Goal: Find specific page/section: Find specific page/section

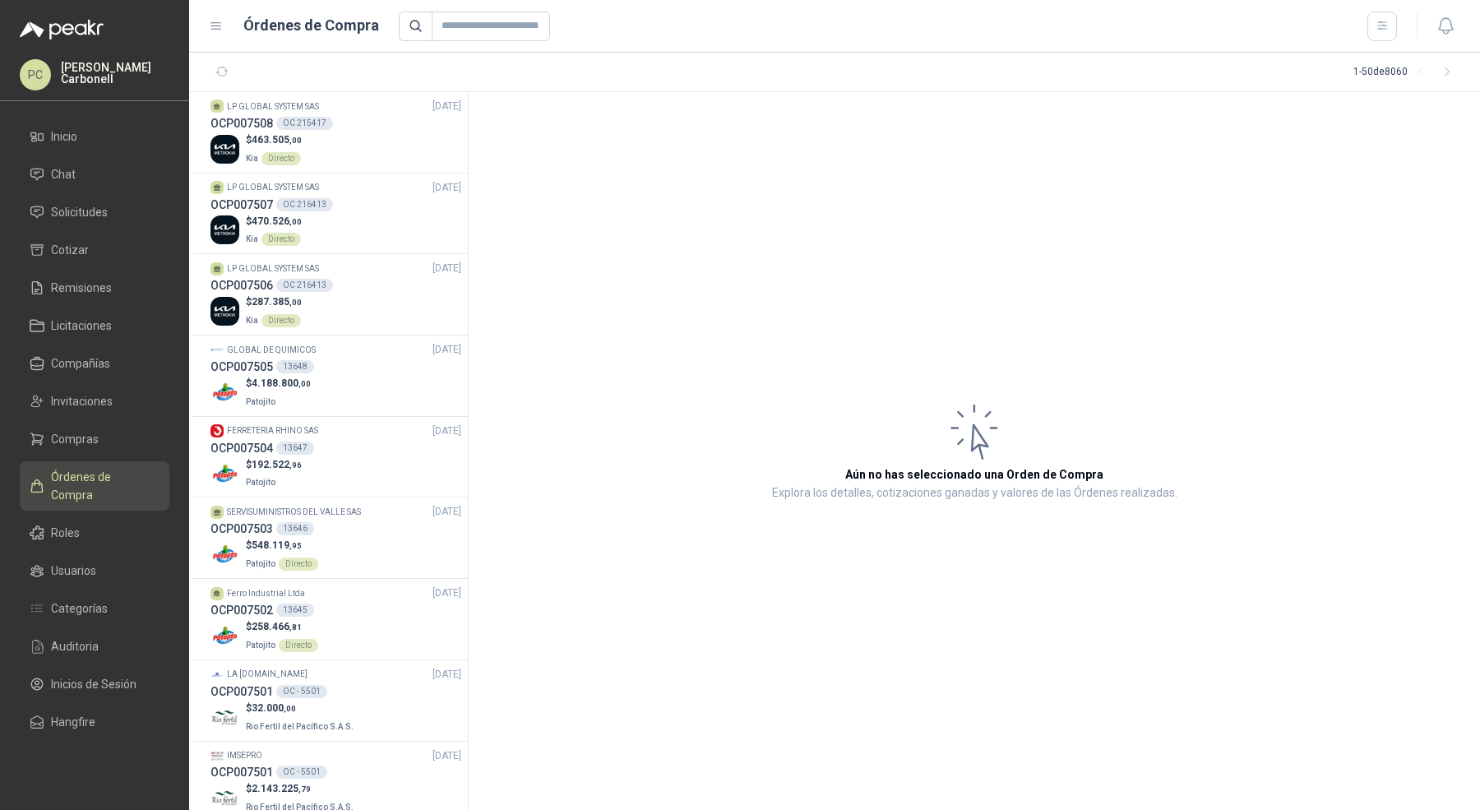
click at [76, 195] on ul "Inicio Chat Solicitudes Cotizar Remisiones Licitaciones Compañías Invitaciones …" at bounding box center [94, 432] width 189 height 623
click at [75, 214] on span "Solicitudes" at bounding box center [79, 212] width 57 height 18
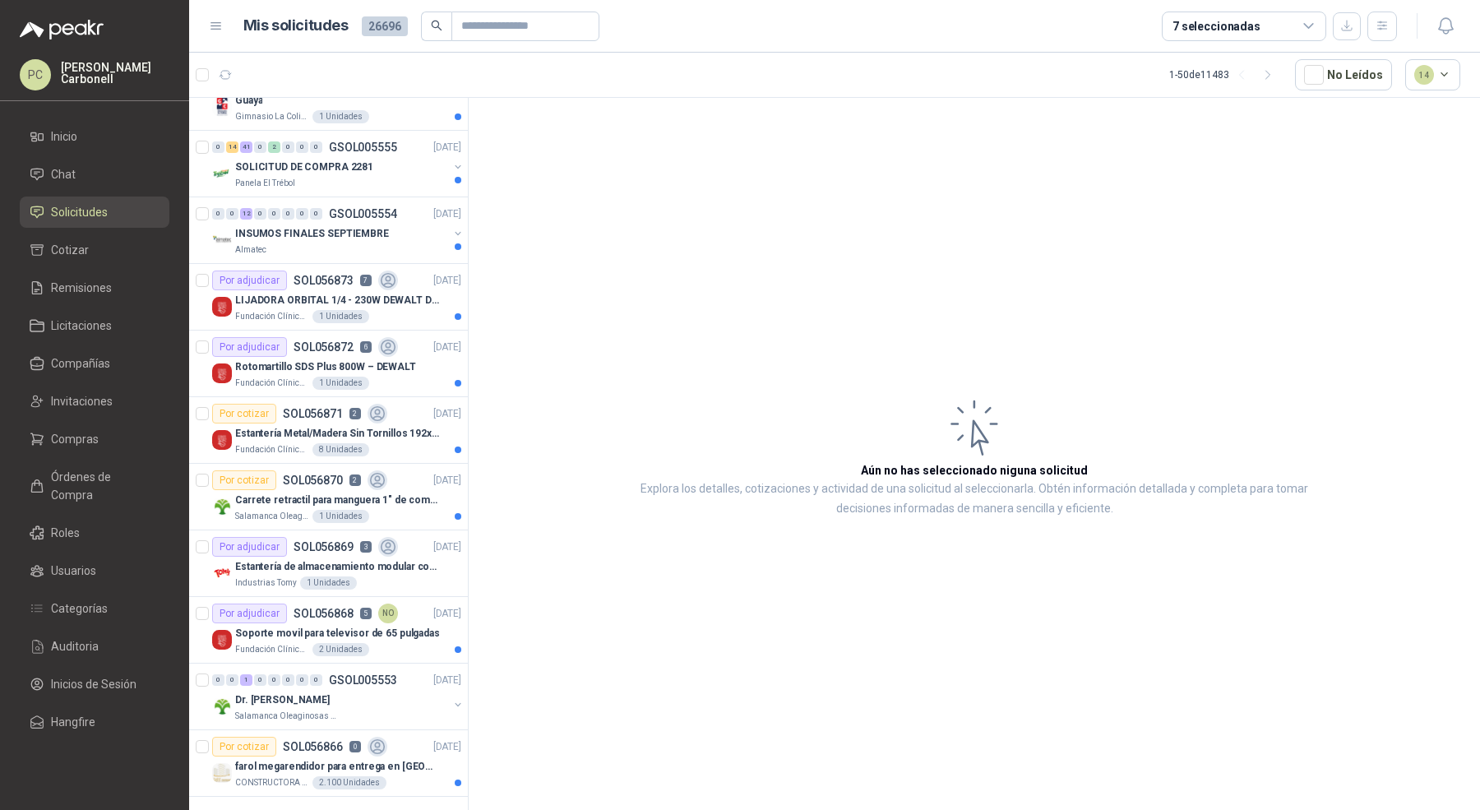
scroll to position [2629, 0]
click at [1380, 31] on icon "button" at bounding box center [1383, 26] width 14 height 14
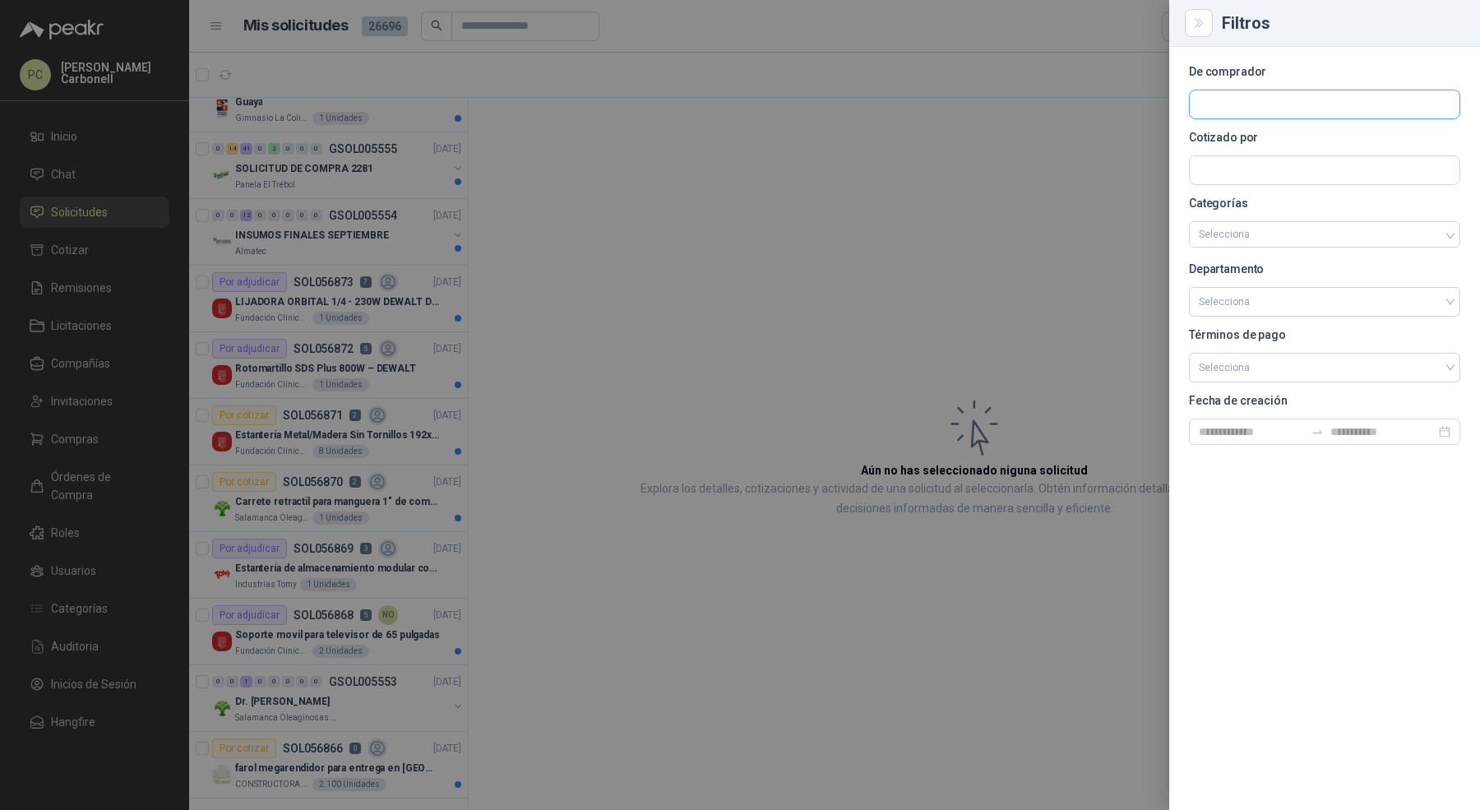
click at [1260, 113] on input "text" at bounding box center [1325, 104] width 270 height 28
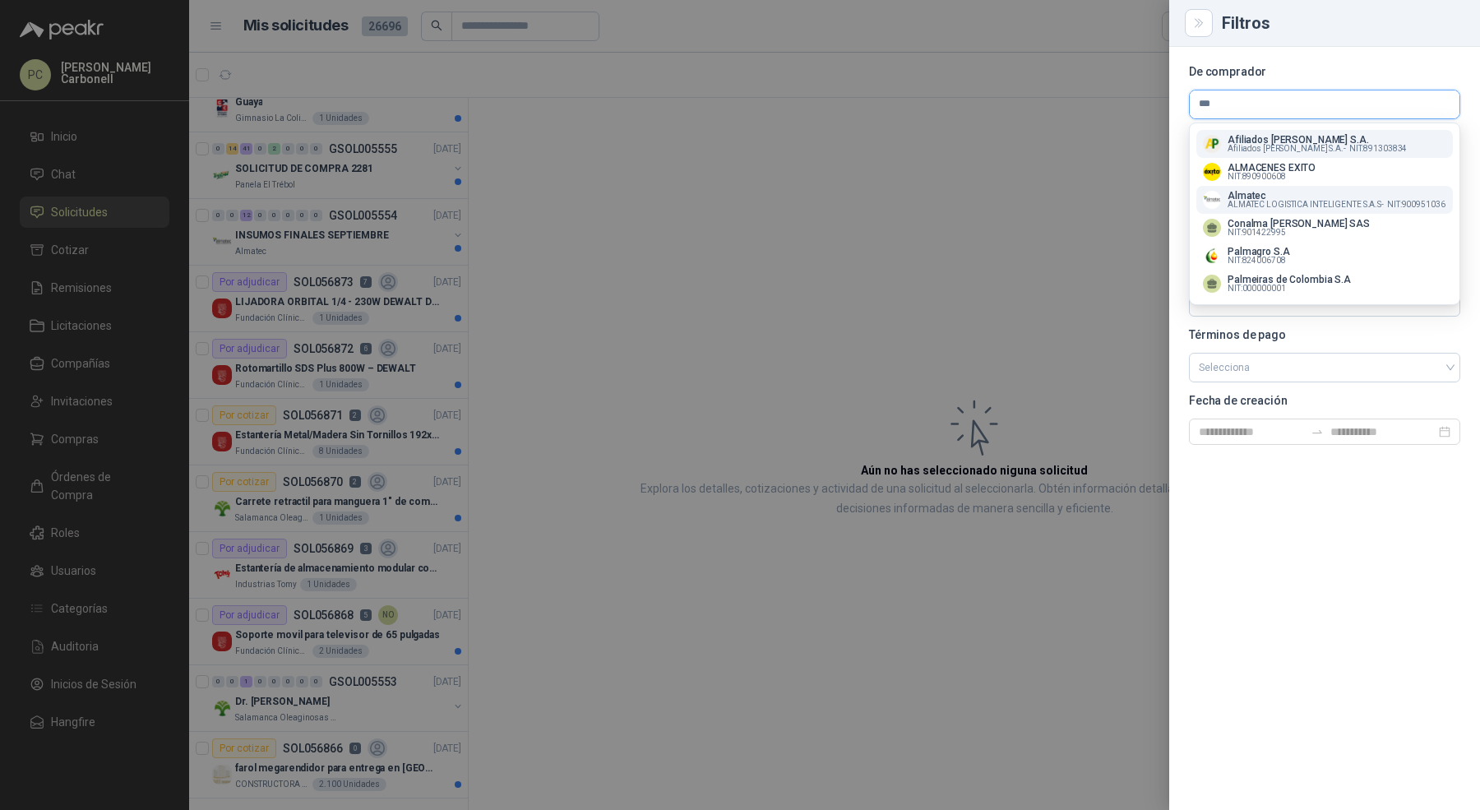
type input "***"
click at [1251, 195] on p "Almatec" at bounding box center [1337, 196] width 218 height 10
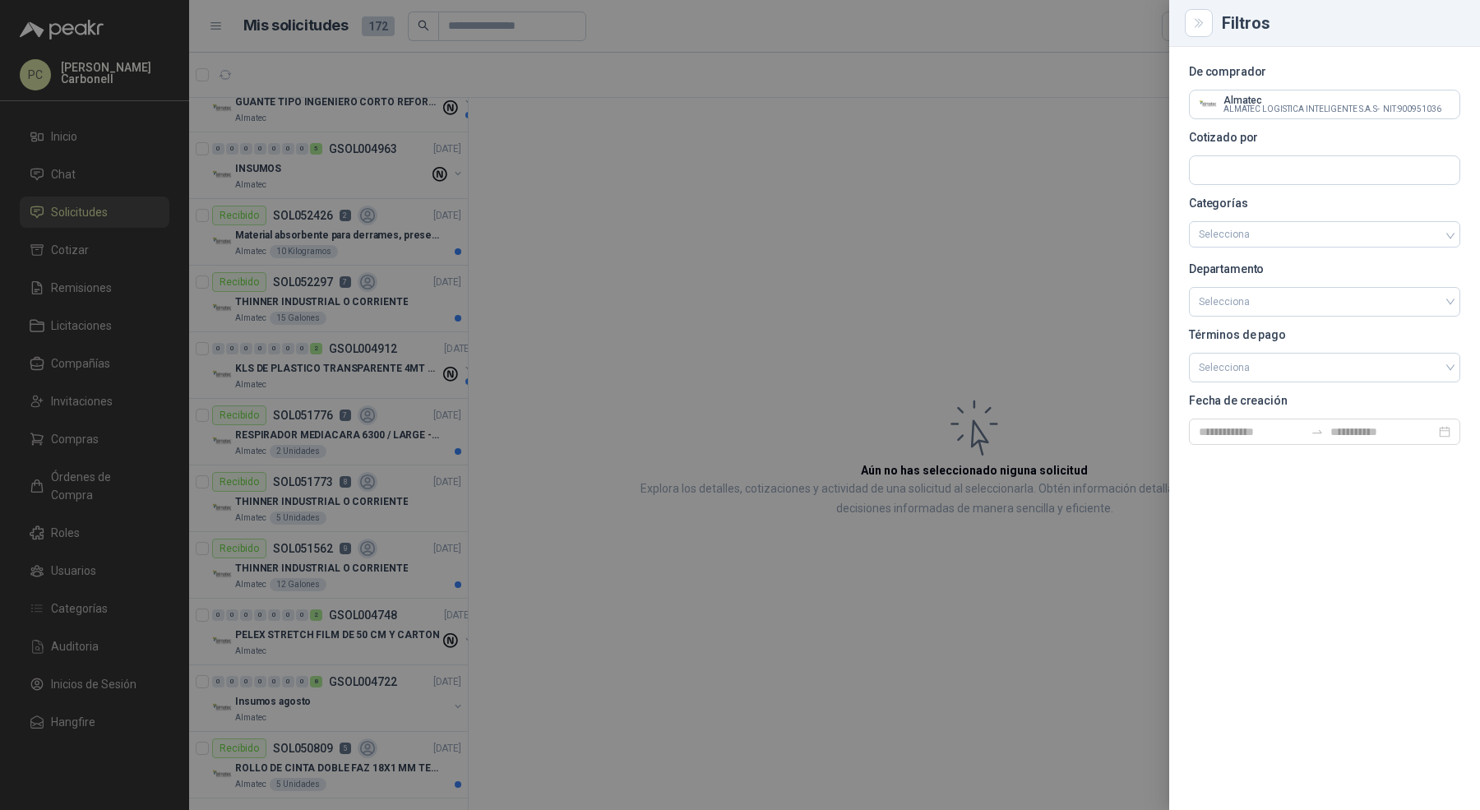
scroll to position [0, 0]
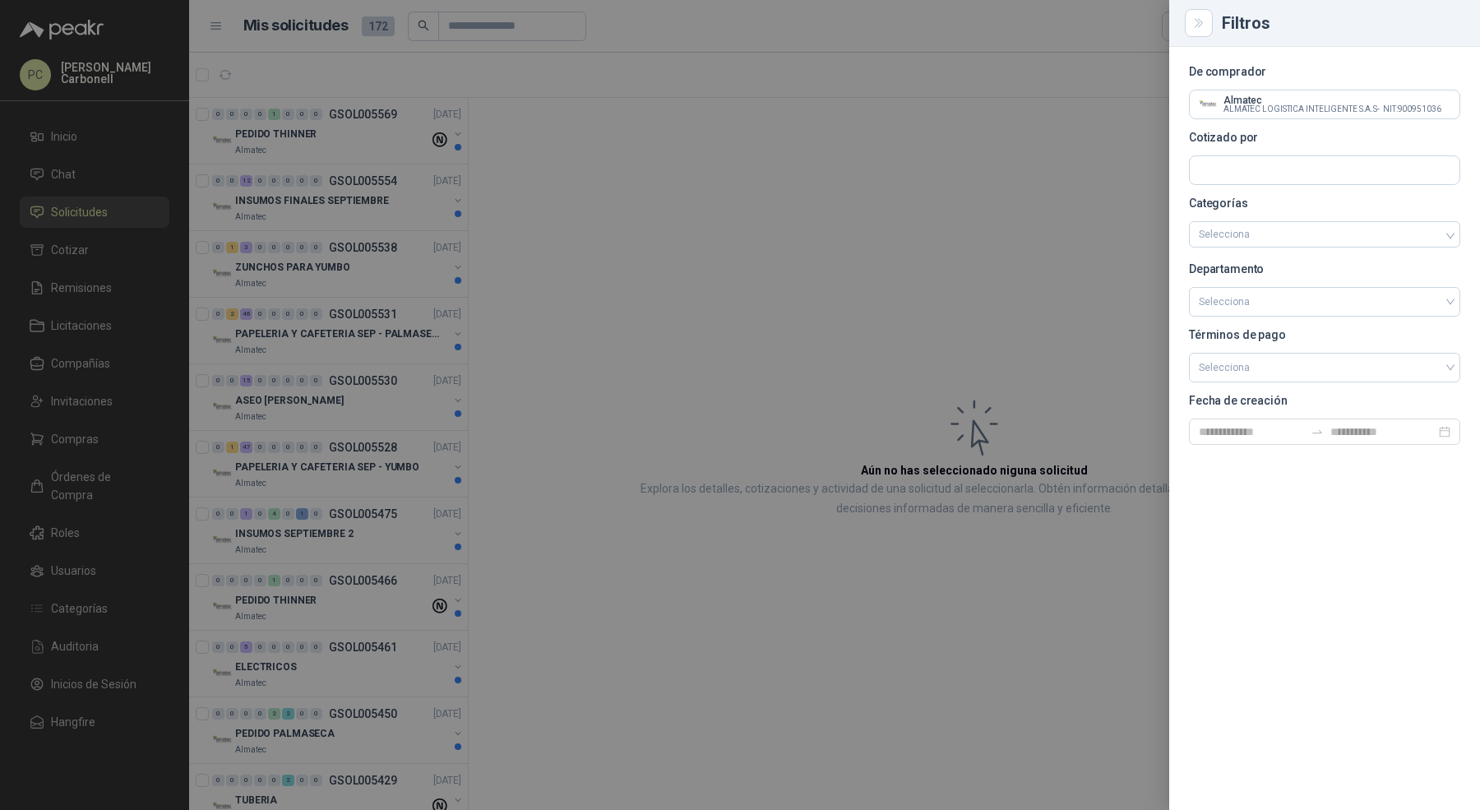
click at [618, 316] on div at bounding box center [740, 405] width 1480 height 810
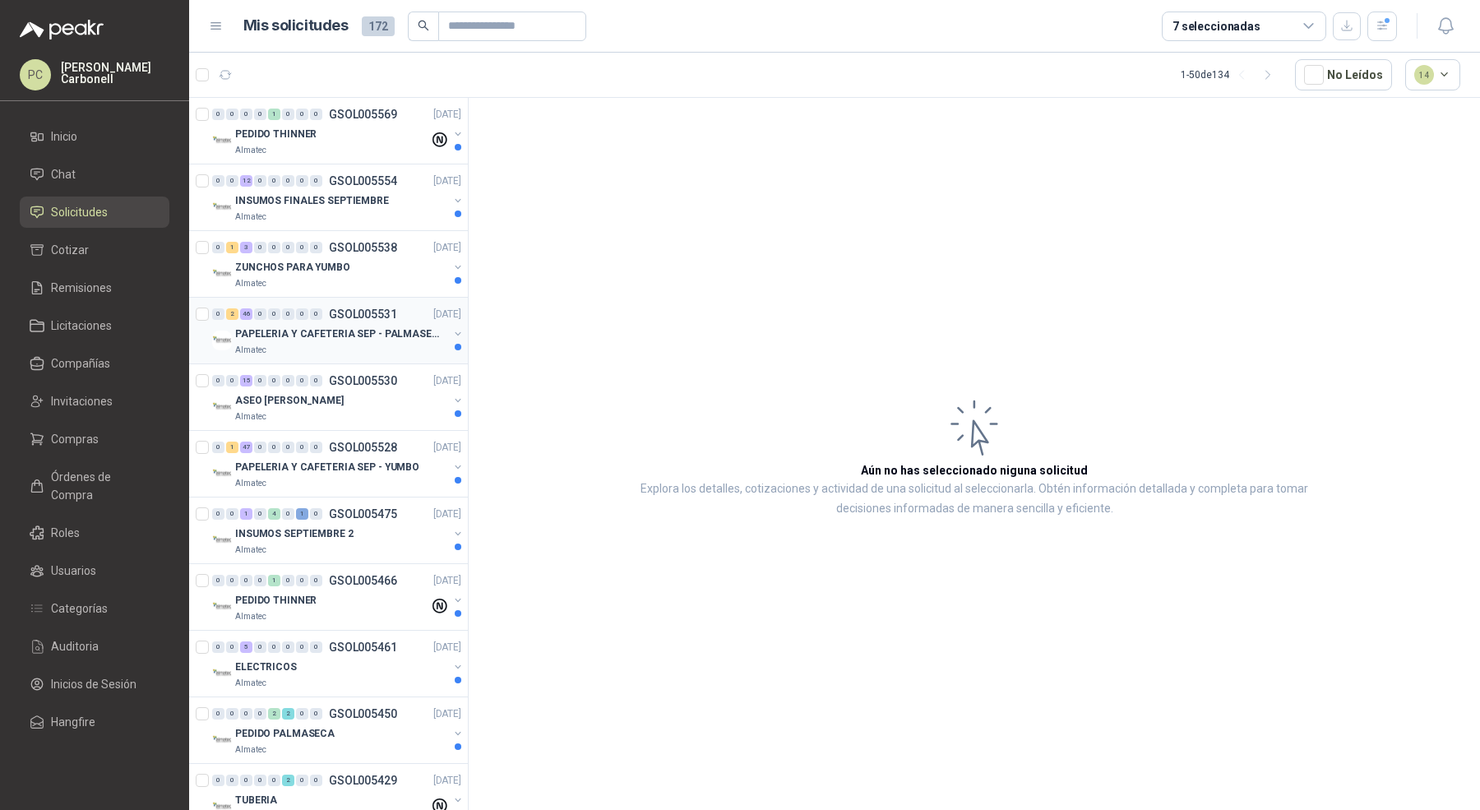
click at [368, 335] on p "PAPELERIA Y CAFETERIA SEP - PALMASECA" at bounding box center [337, 334] width 205 height 16
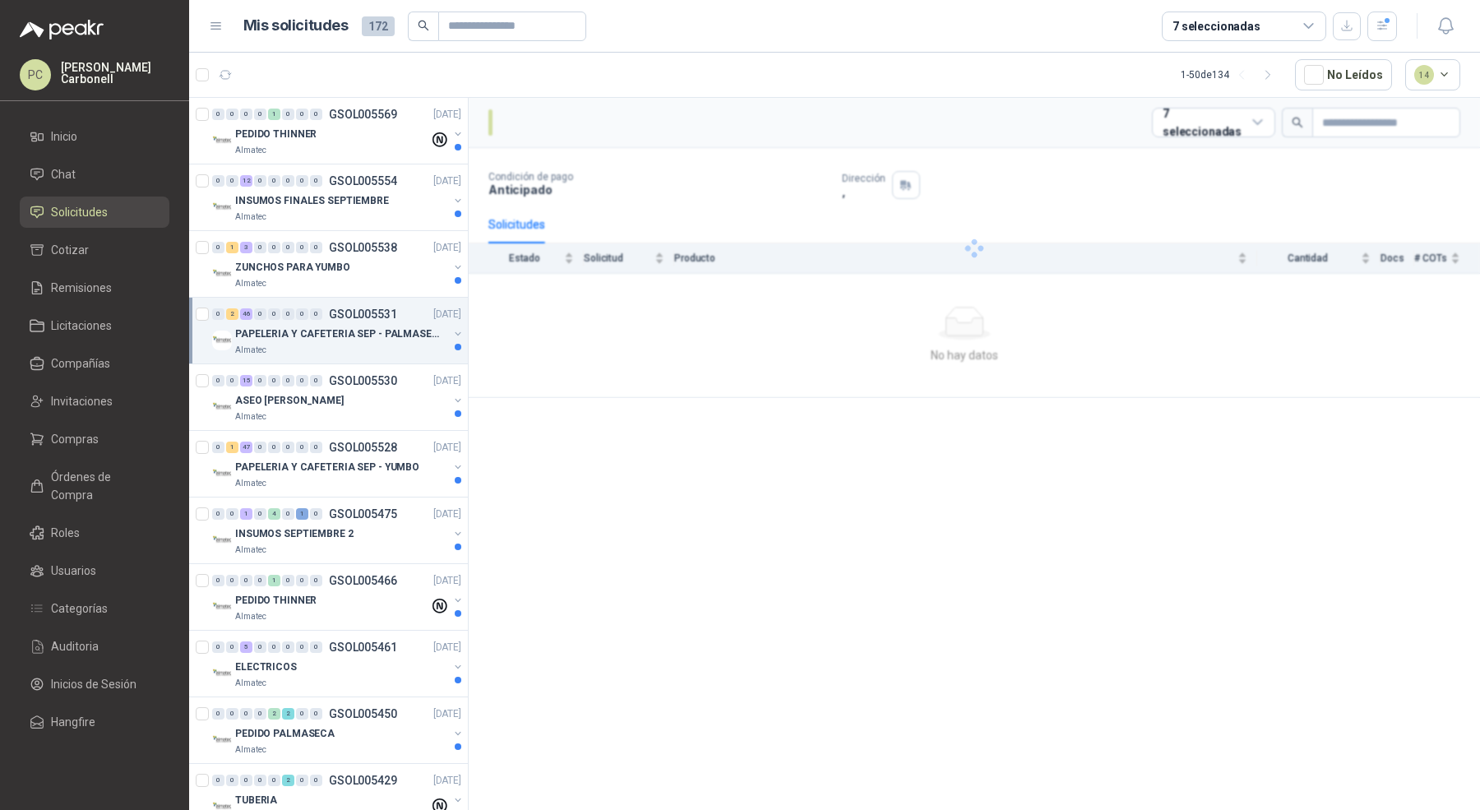
click at [368, 335] on p "PAPELERIA Y CAFETERIA SEP - PALMASECA" at bounding box center [337, 334] width 205 height 16
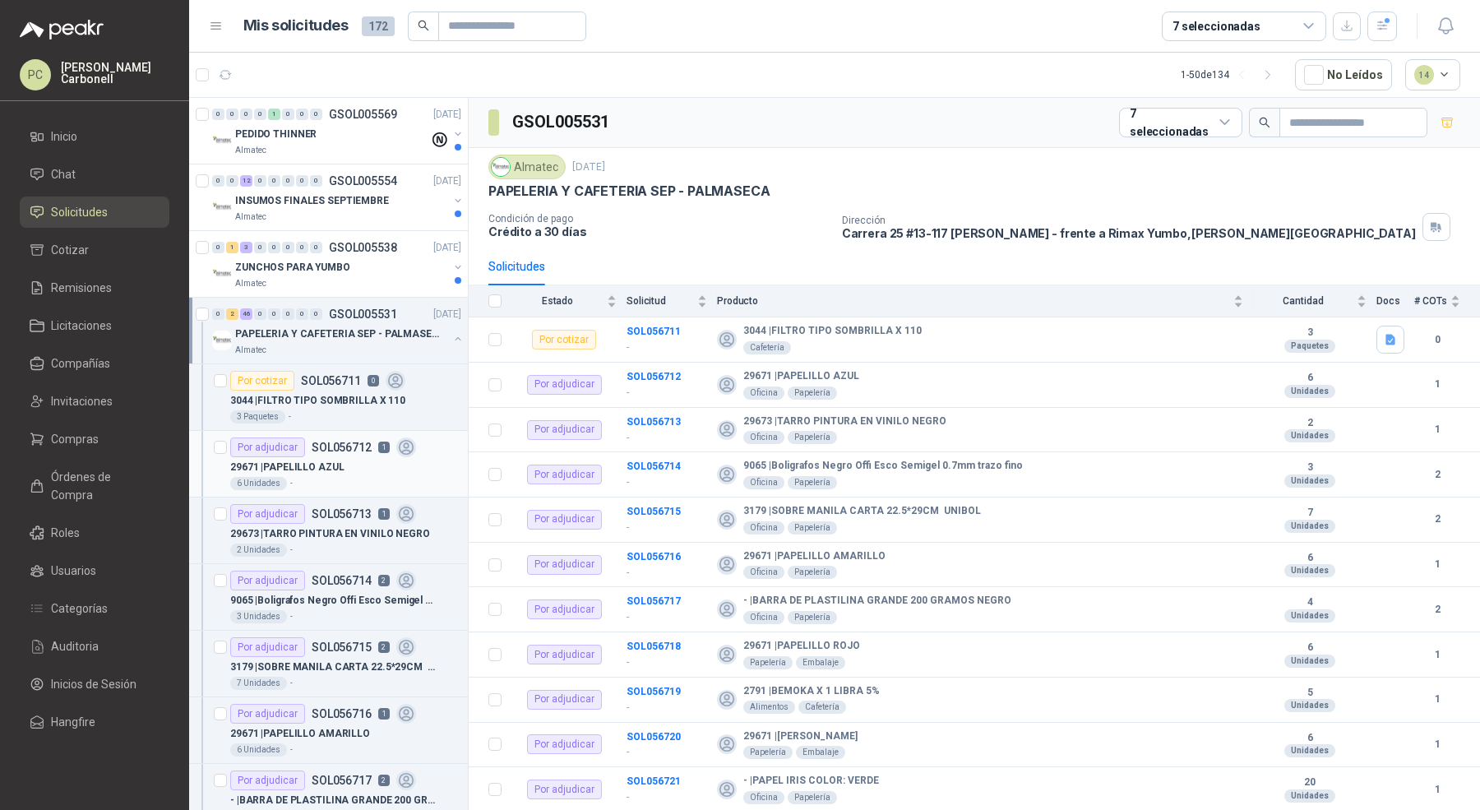
click at [354, 464] on div "29671 | PAPELILLO AZUL" at bounding box center [345, 467] width 231 height 20
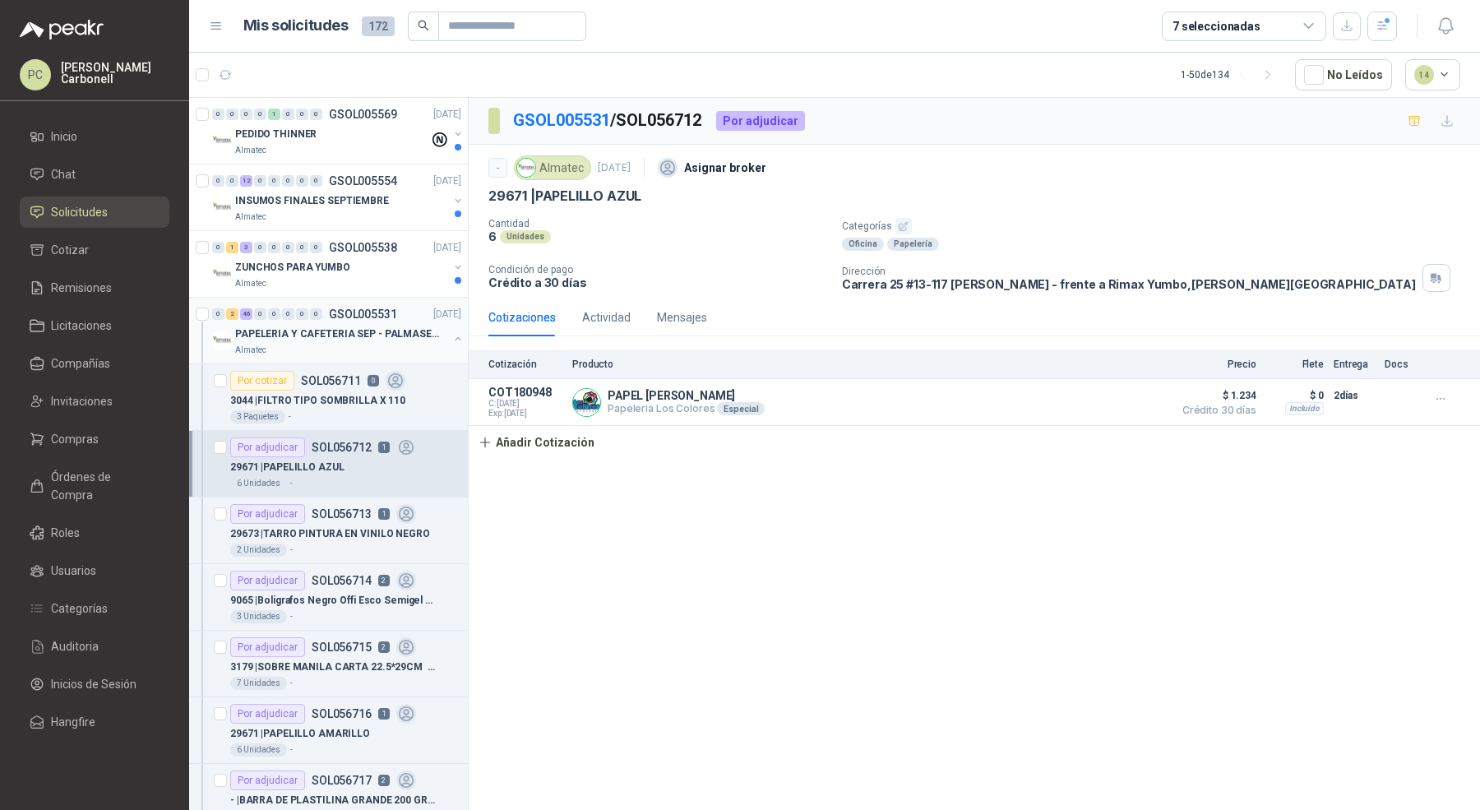
click at [451, 336] on button "button" at bounding box center [457, 338] width 13 height 13
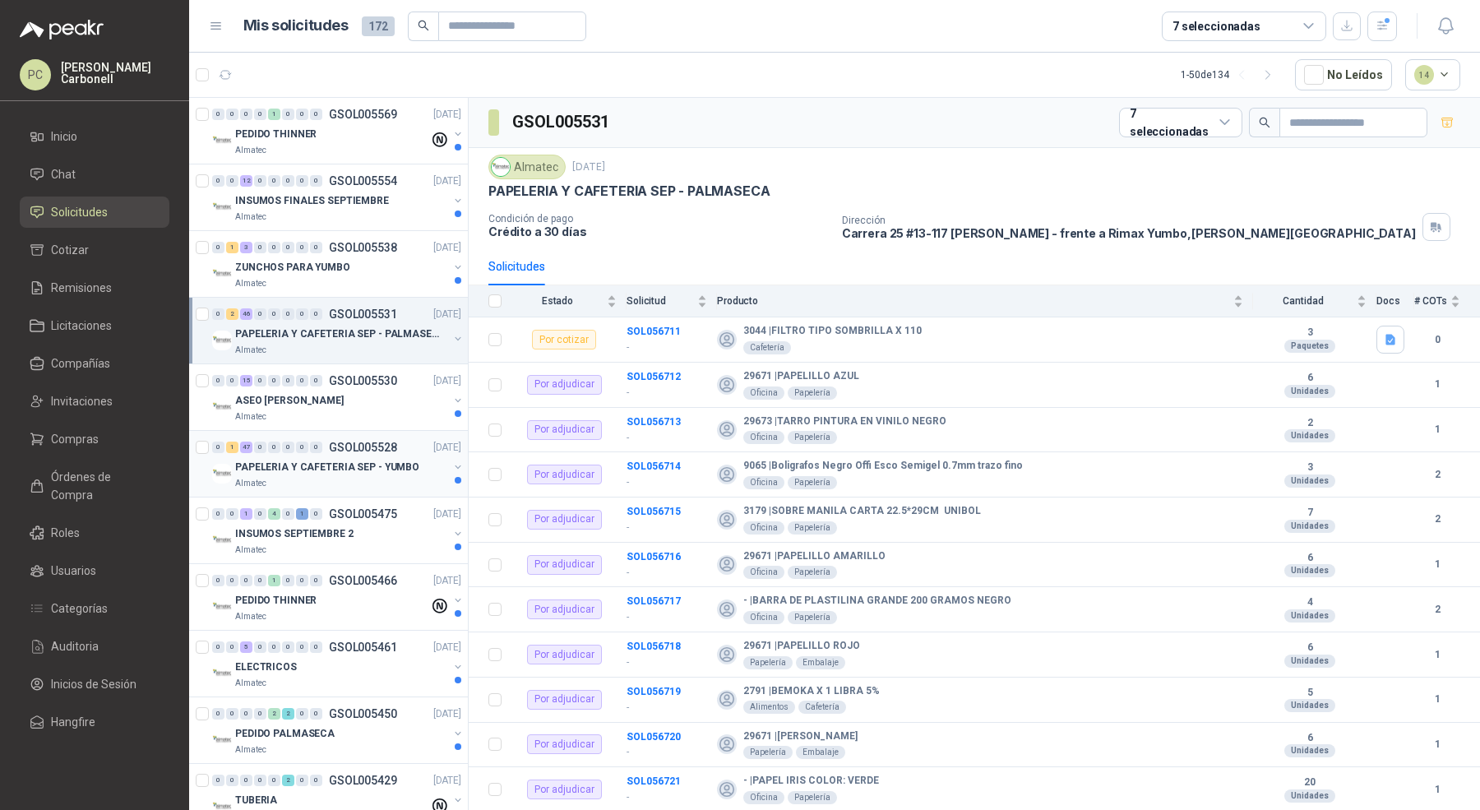
click at [392, 477] on div "Almatec" at bounding box center [341, 483] width 213 height 13
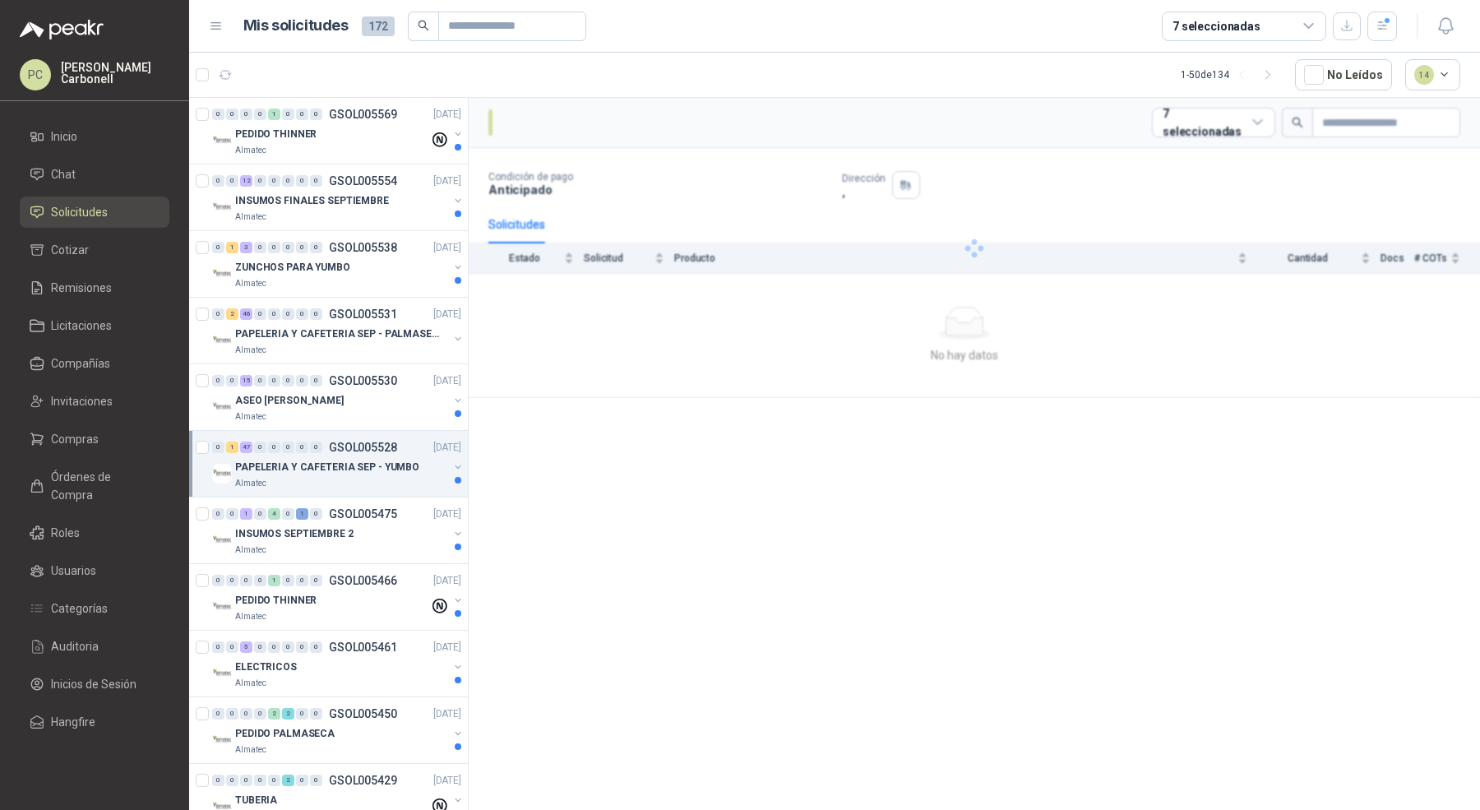
click at [436, 467] on div "PAPELERIA Y CAFETERIA SEP - YUMBO Almatec" at bounding box center [338, 473] width 252 height 33
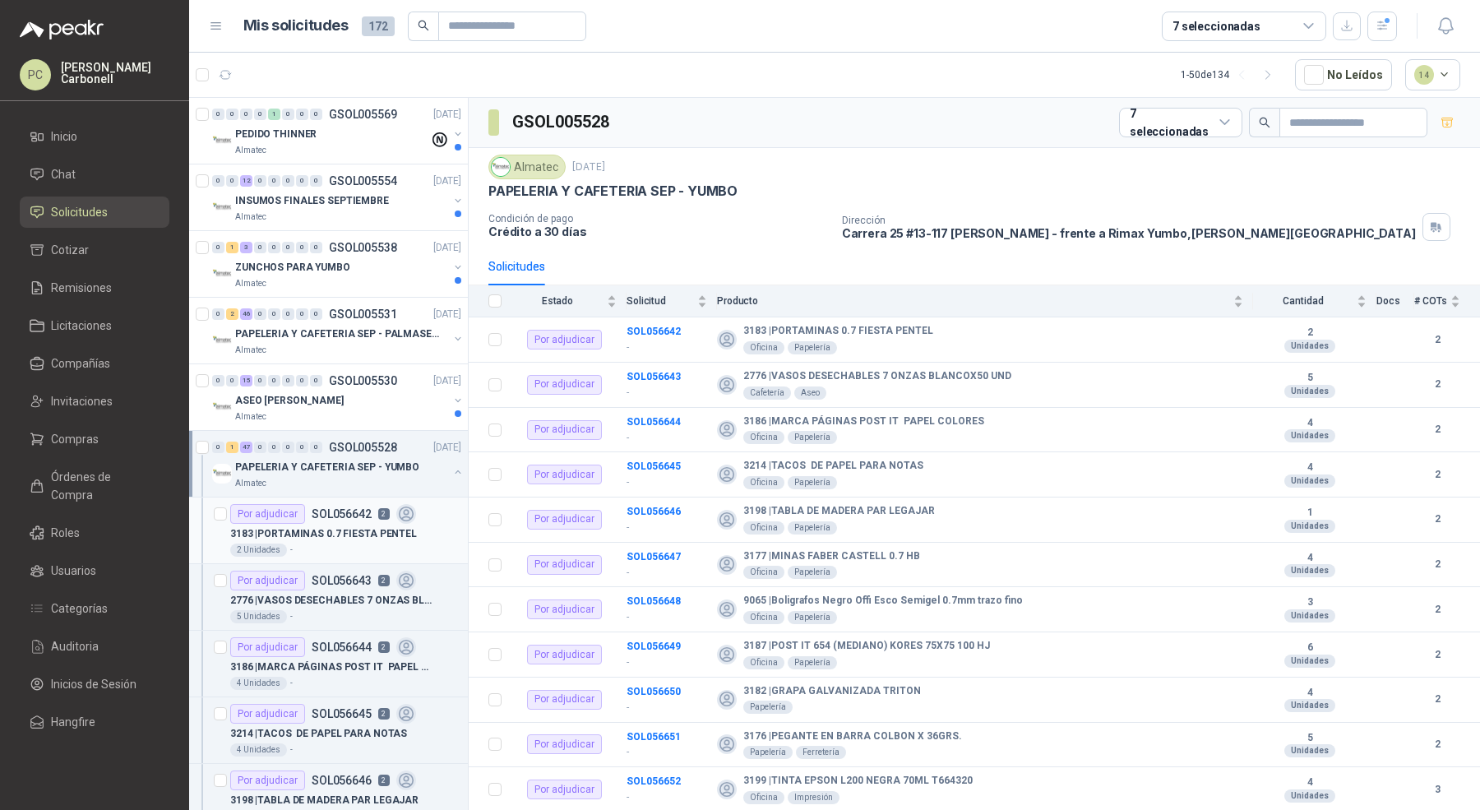
click at [406, 526] on p "3183 | PORTAMINAS 0.7 FIESTA PENTEL" at bounding box center [323, 534] width 187 height 16
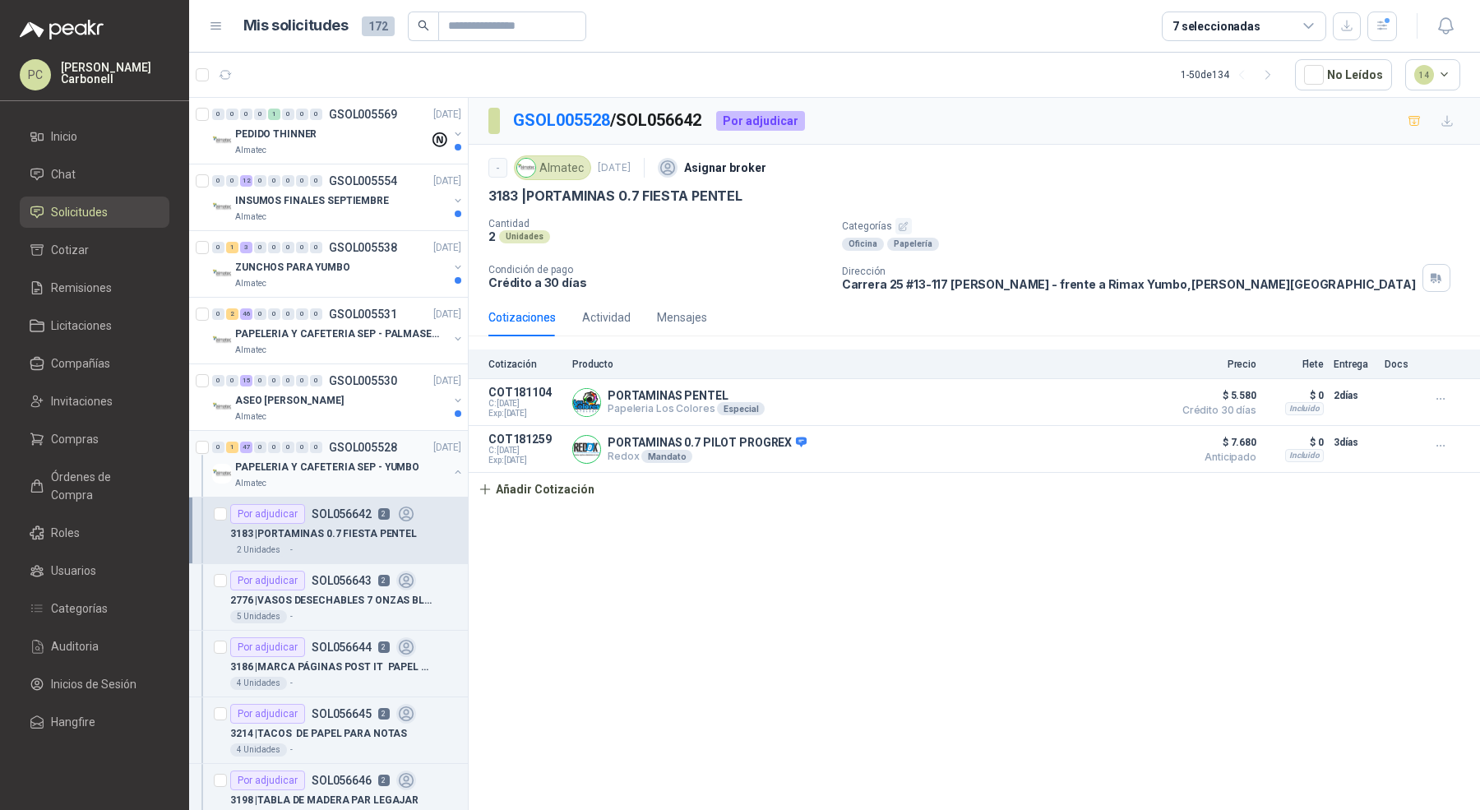
click at [451, 471] on button "button" at bounding box center [457, 471] width 13 height 13
